Goal: Find specific page/section: Find specific page/section

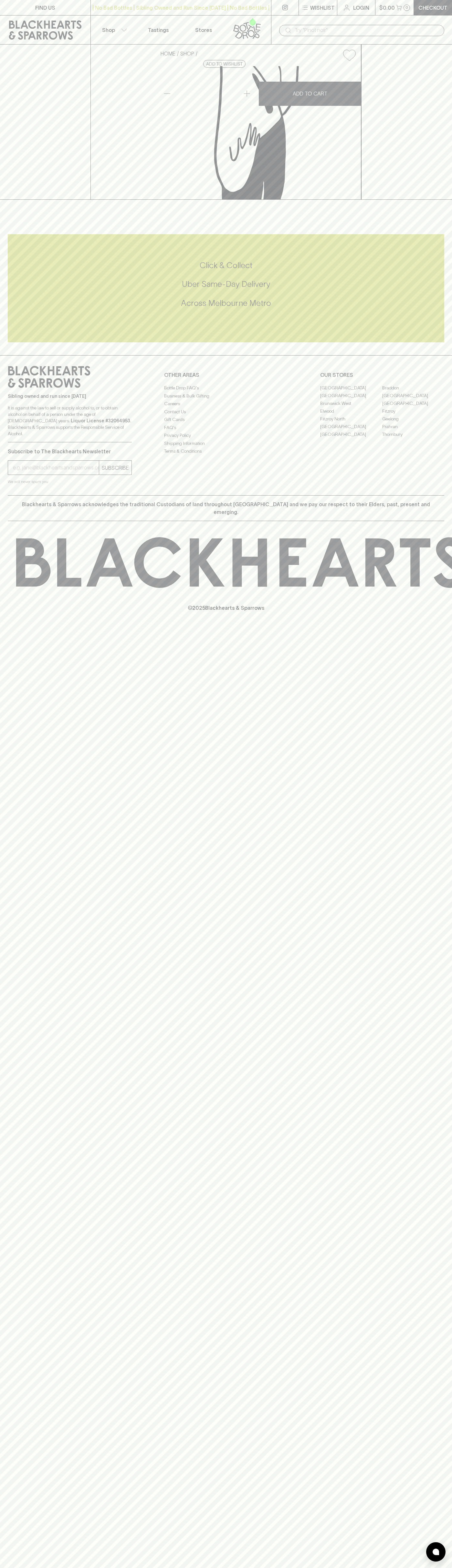
click at [392, 9] on p "$0.00" at bounding box center [386, 7] width 16 height 7
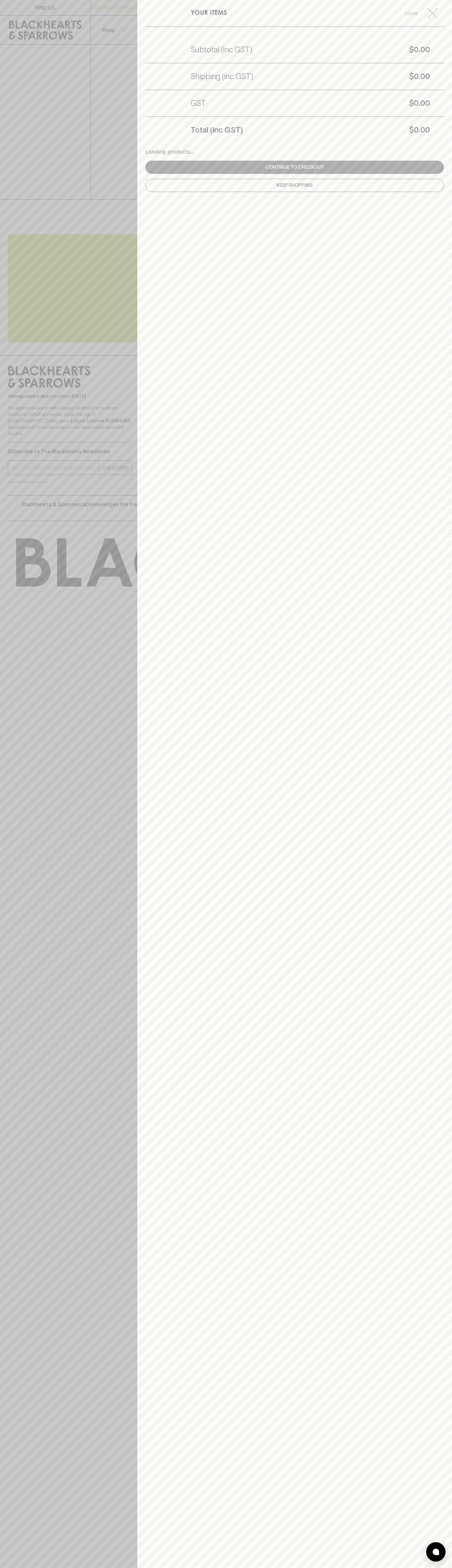
click at [424, 1528] on div "YOUR ITEMS Close Subtotal (inc GST) $0.00 Shipping (inc GST) $0.00 GST $0.00 To…" at bounding box center [295, 784] width 315 height 1568
click at [318, 1568] on html "FIND US | No Bad Bottles | Sibling Owned and Run Since 2006 | No Bad Bottles | …" at bounding box center [226, 784] width 452 height 1568
click at [5, 230] on div at bounding box center [226, 784] width 452 height 1568
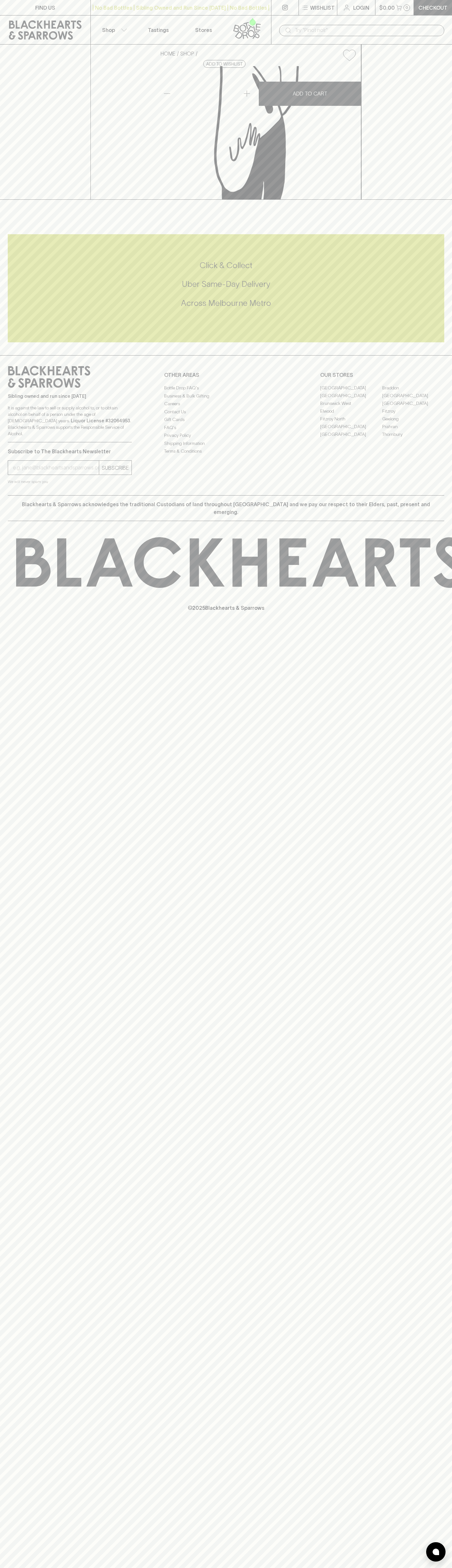
click at [351, 423] on link "Fitzroy North" at bounding box center [350, 418] width 62 height 7
